Goal: Task Accomplishment & Management: Manage account settings

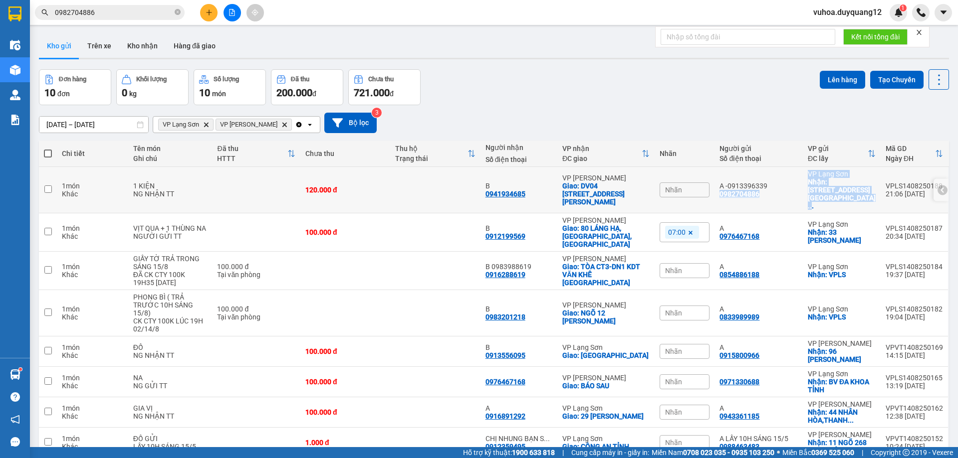
click at [814, 173] on div "VP Lạng Sơn" at bounding box center [842, 174] width 68 height 8
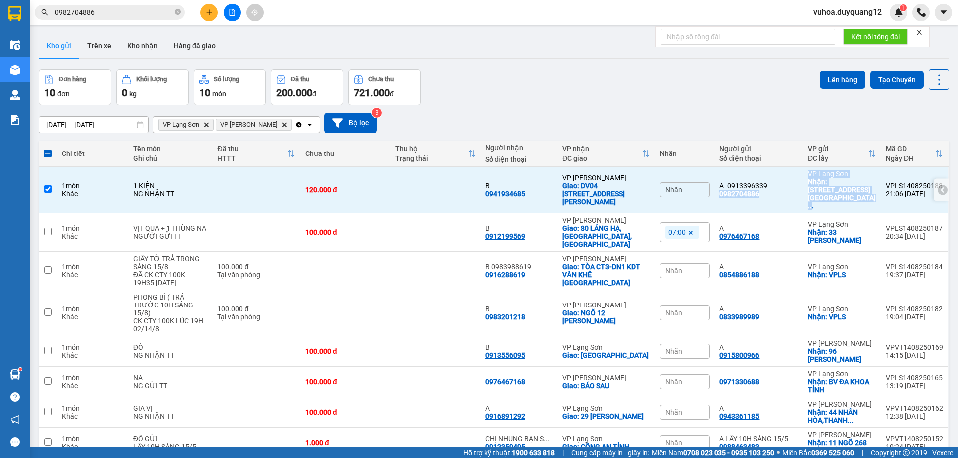
click at [47, 186] on input "checkbox" at bounding box center [47, 189] width 7 height 7
checkbox input "false"
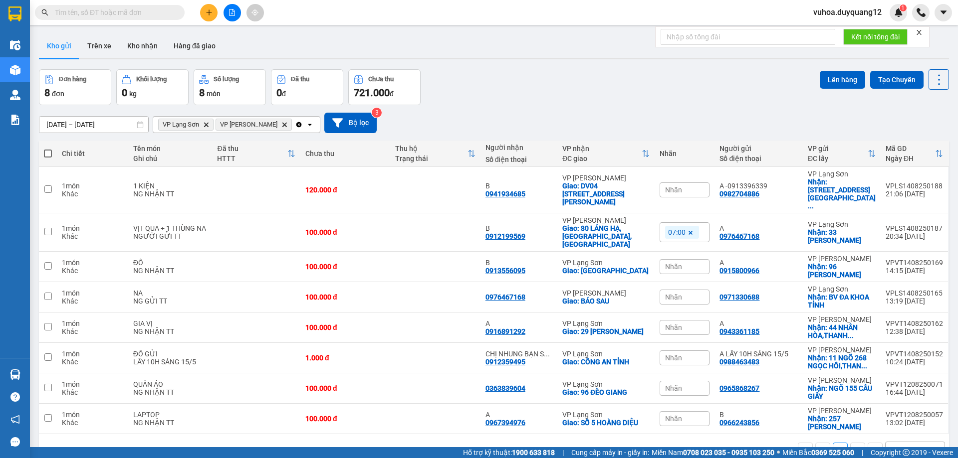
click at [700, 101] on div "Đơn hàng 8 đơn Khối lượng 0 kg Số lượng 8 món Đã thu 0 đ Chưa thu 721.000 đ Lên…" at bounding box center [494, 87] width 910 height 36
